Goal: Transaction & Acquisition: Purchase product/service

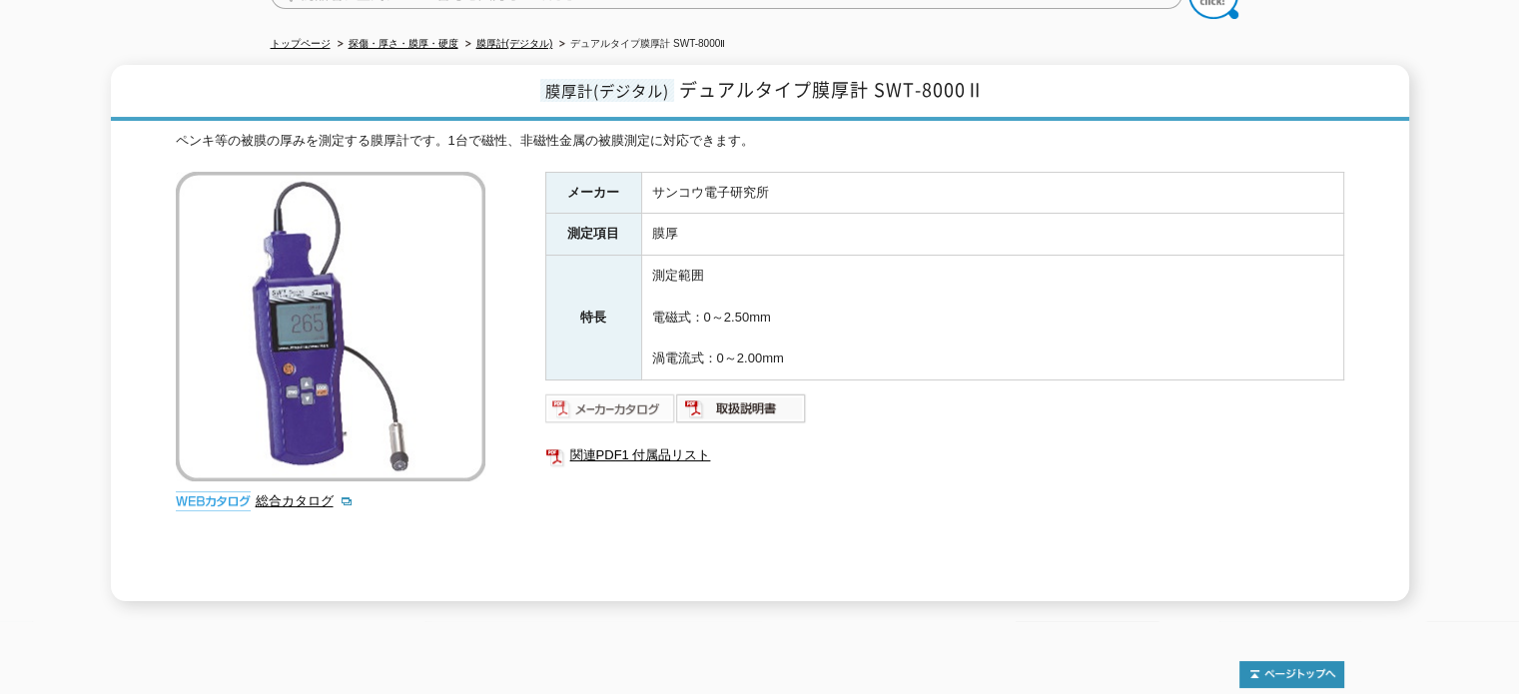
click at [617, 395] on img at bounding box center [610, 408] width 131 height 32
click at [639, 392] on img at bounding box center [610, 408] width 131 height 32
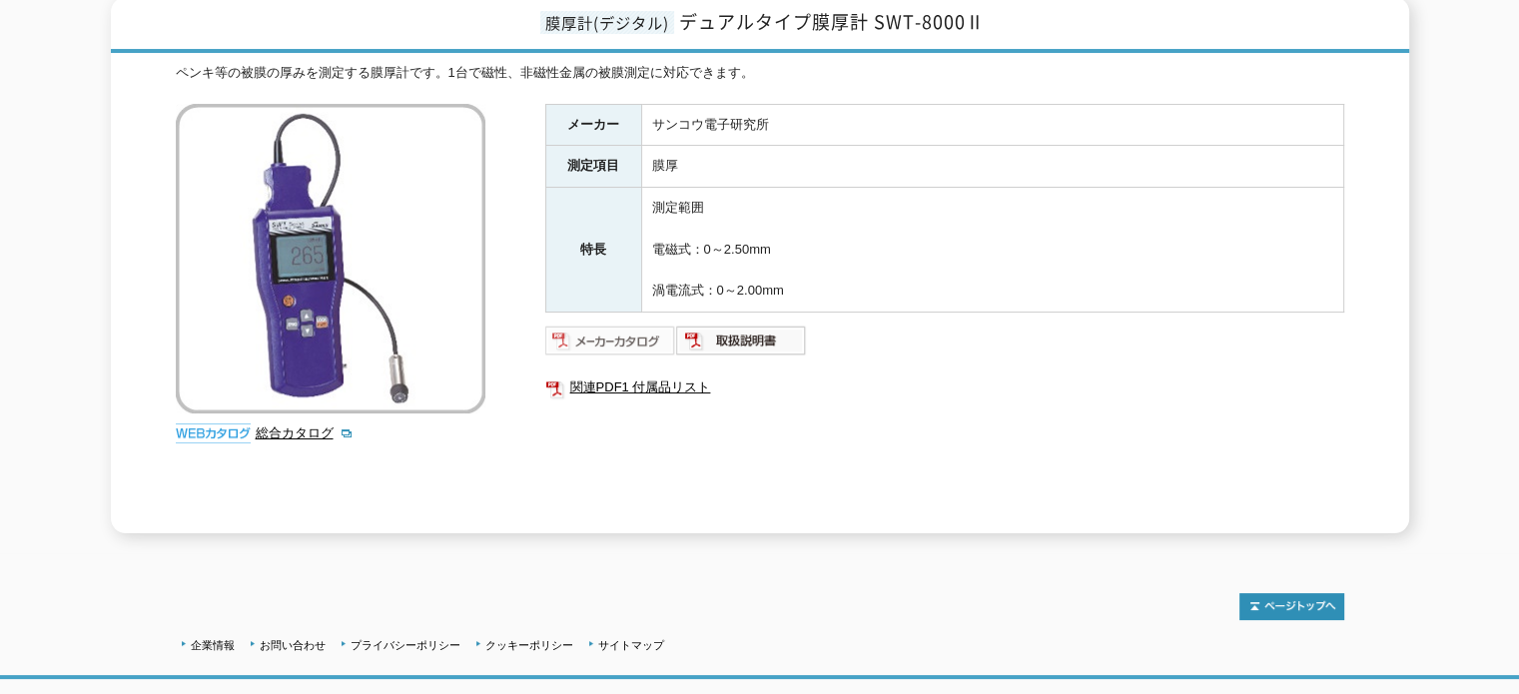
scroll to position [300, 0]
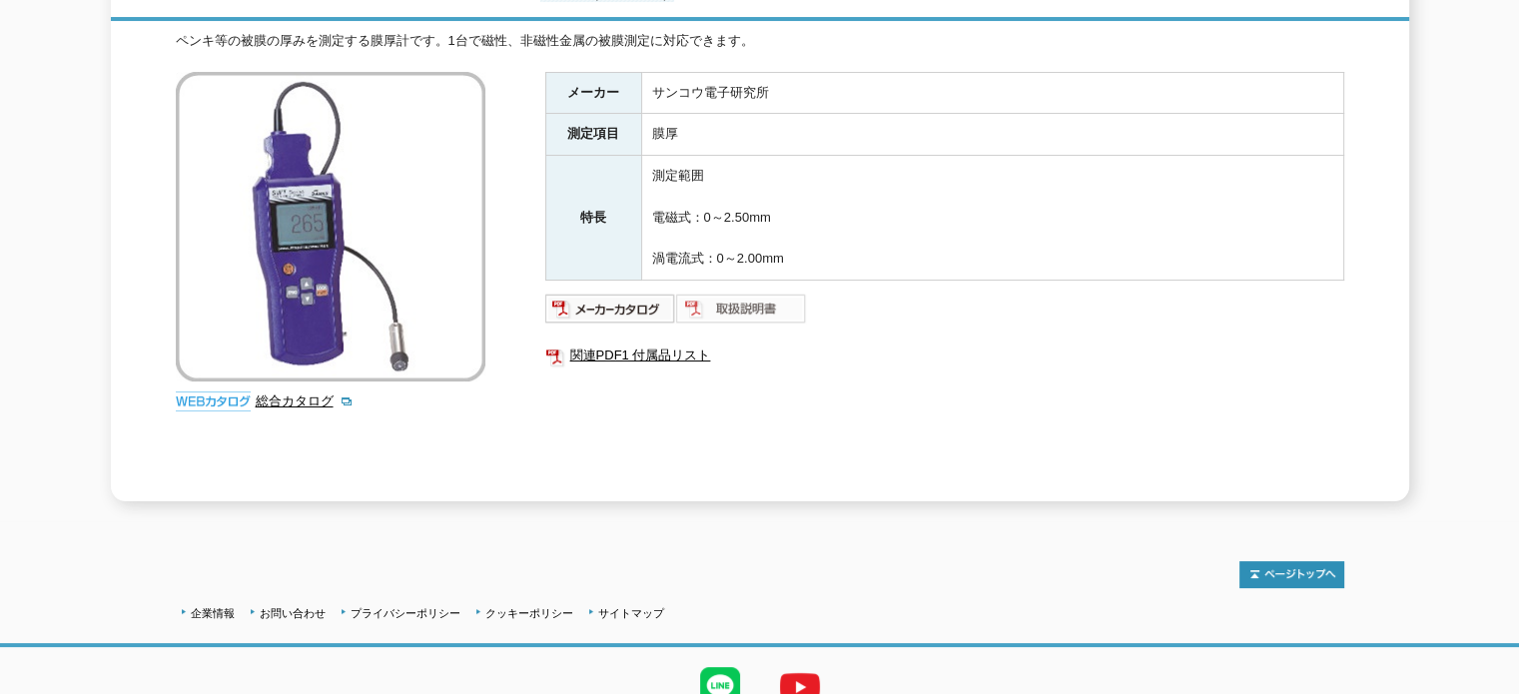
click at [751, 298] on img at bounding box center [741, 309] width 131 height 32
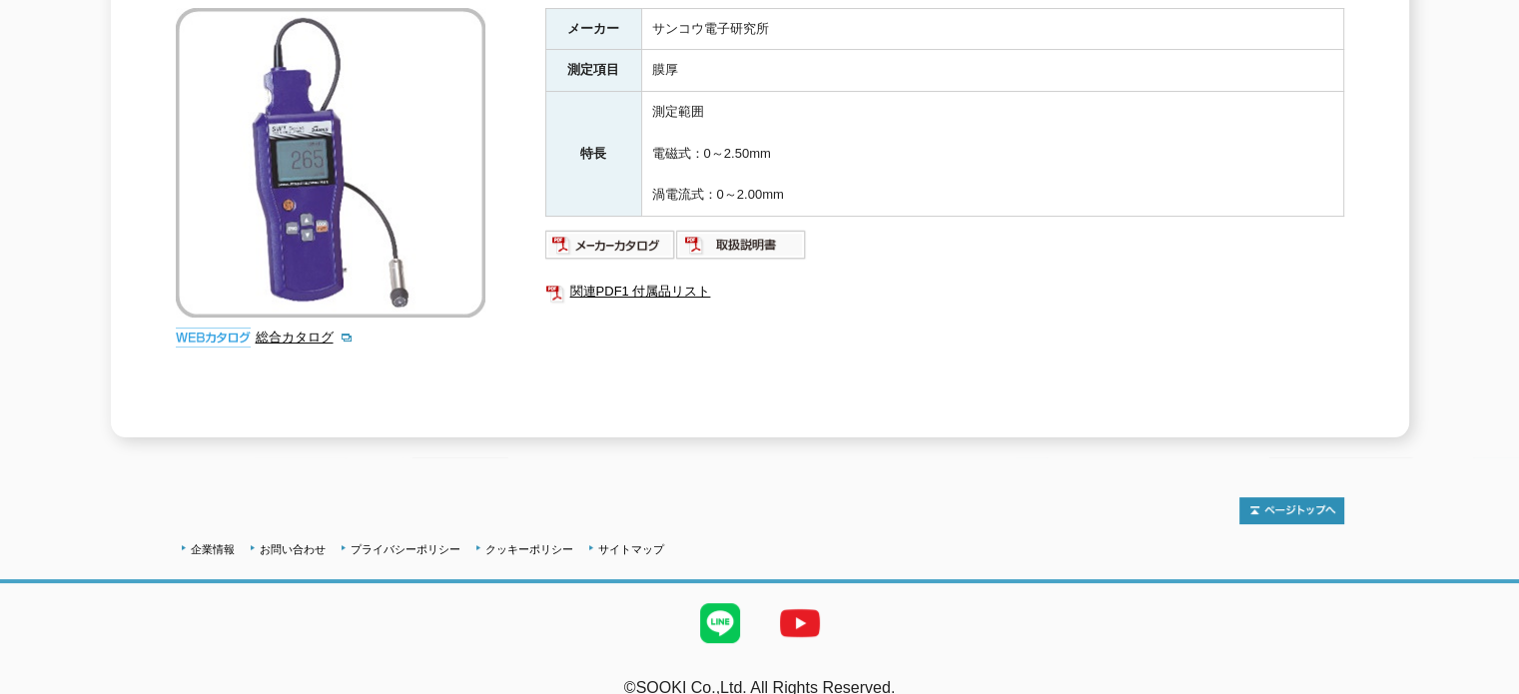
scroll to position [376, 0]
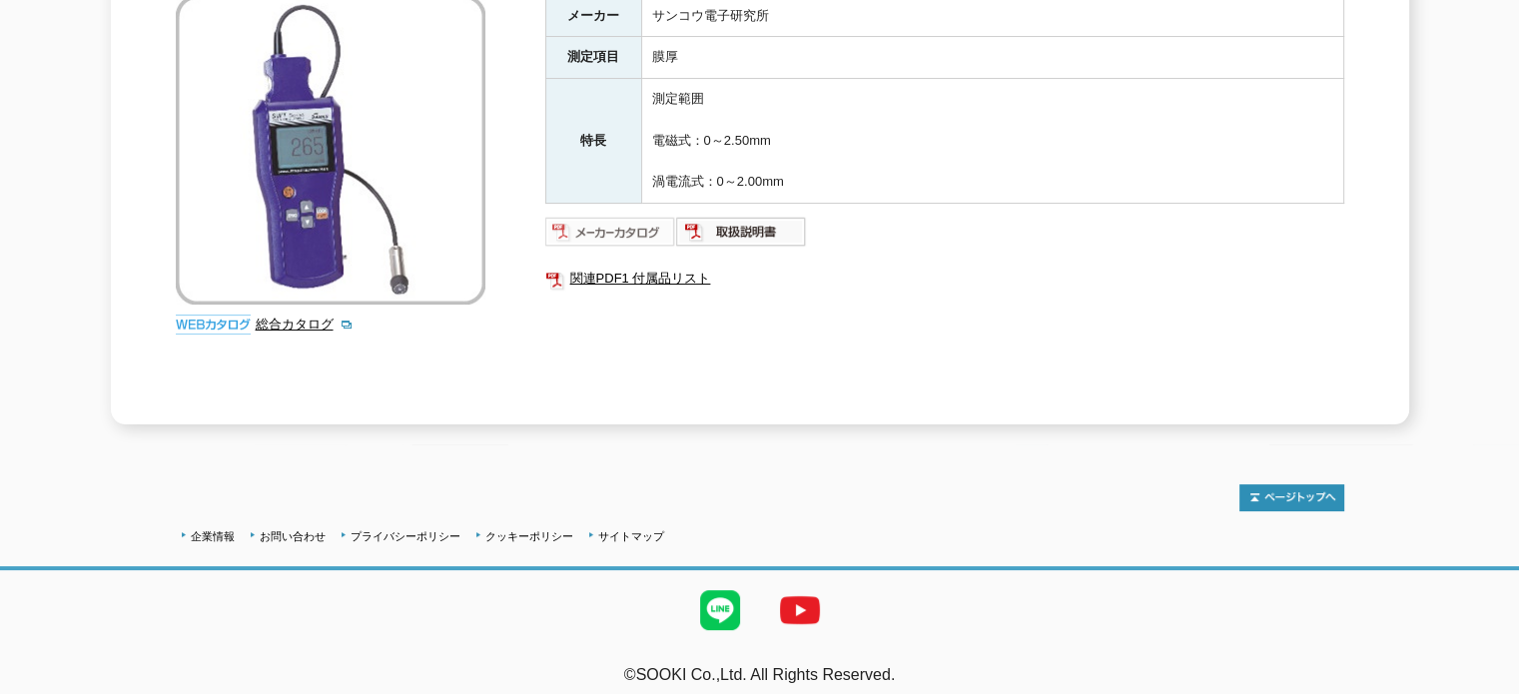
click at [579, 216] on img at bounding box center [610, 232] width 131 height 32
